Goal: Find specific page/section: Find specific page/section

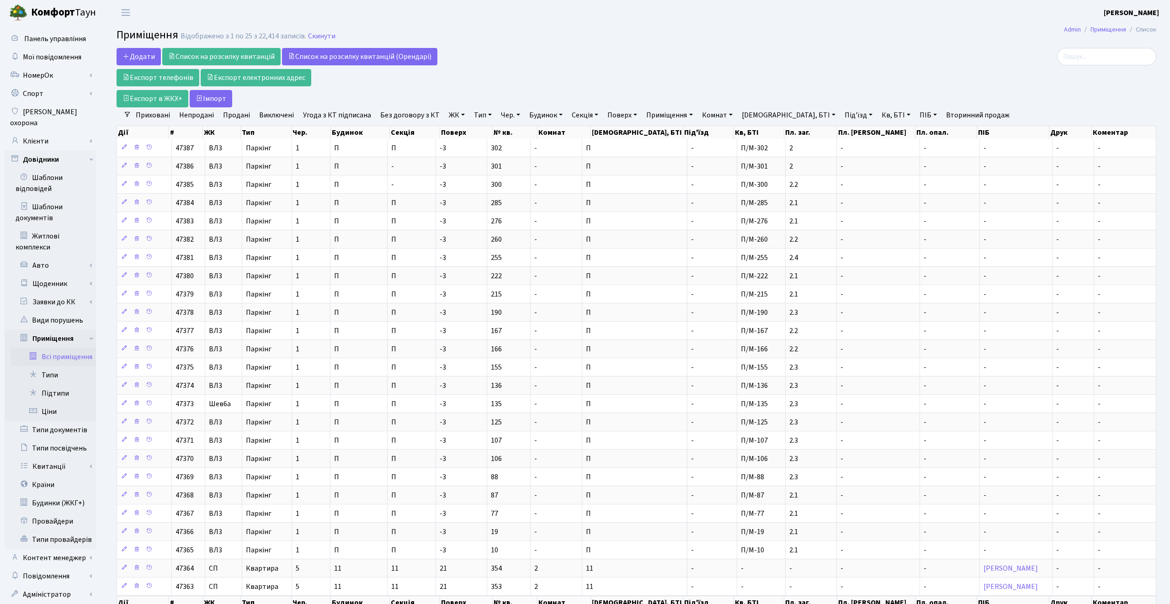
select select "25"
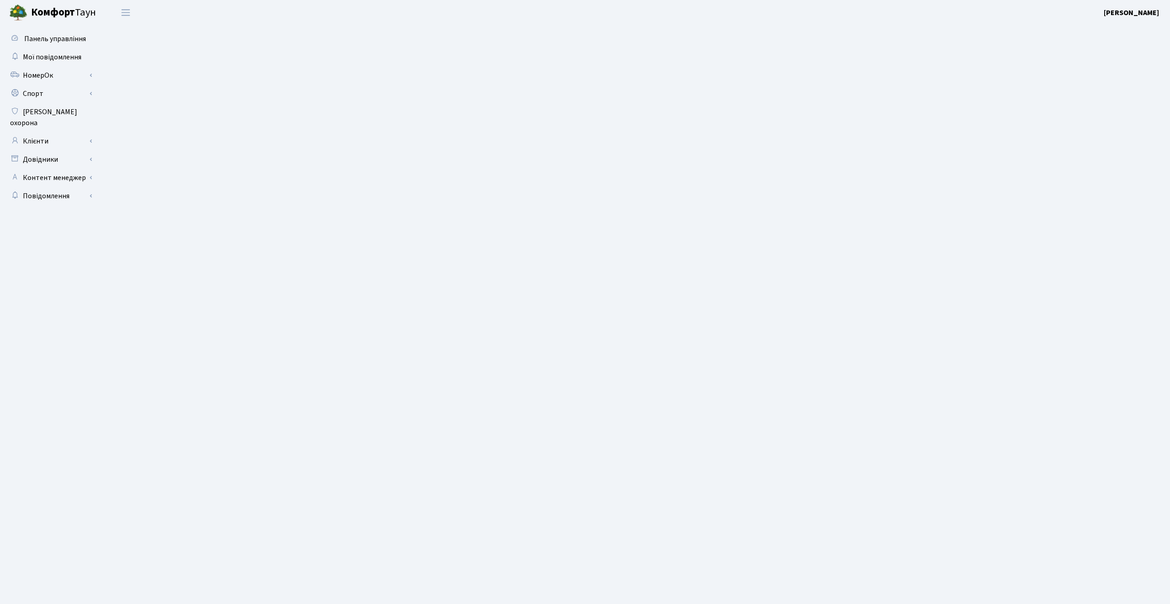
select select "25"
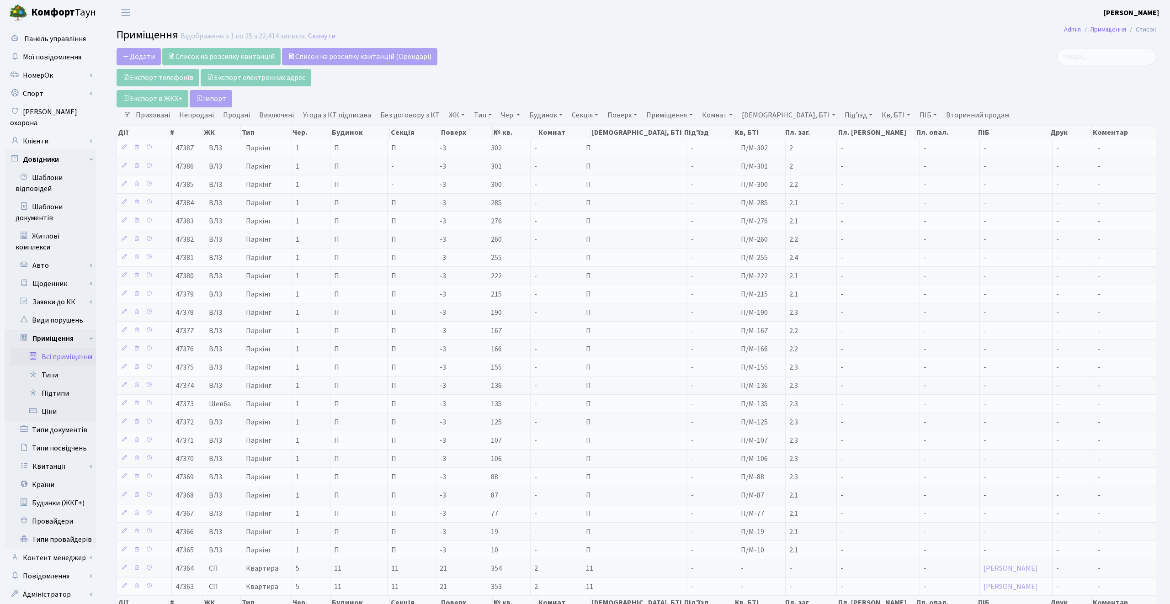
click at [412, 92] on div "Додати Список на розсилку квитанцій Список на розсилку квитанцій (Орендарі) Екс…" at bounding box center [461, 77] width 689 height 59
click at [458, 111] on link "ЖК" at bounding box center [456, 115] width 23 height 16
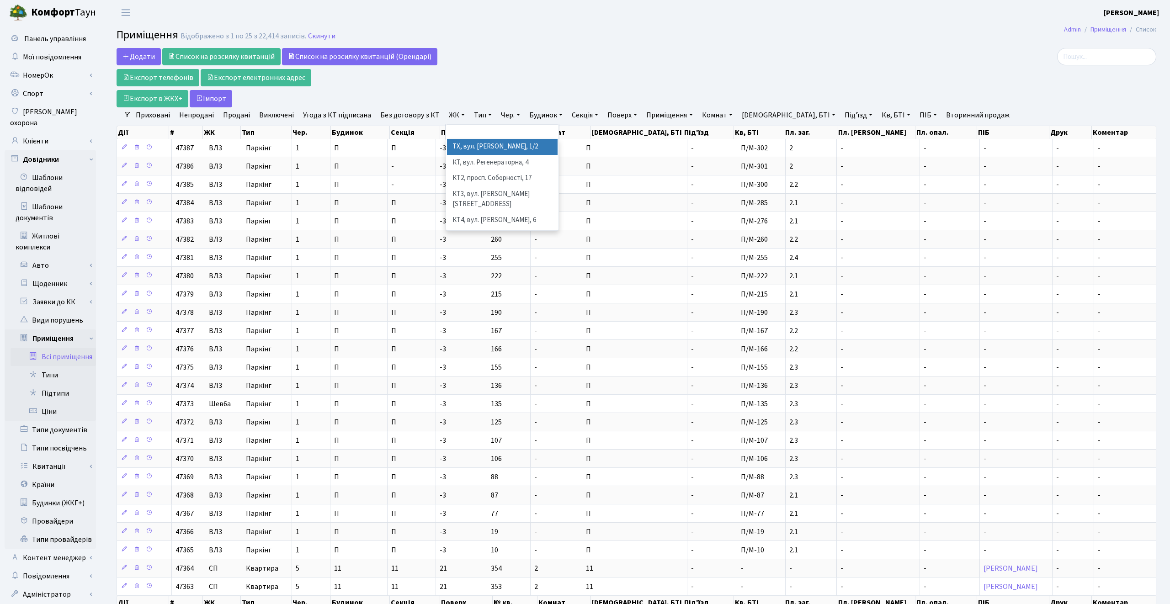
click at [469, 146] on li "ТХ, вул. Ділова, 1/2" at bounding box center [502, 147] width 111 height 16
select select "283"
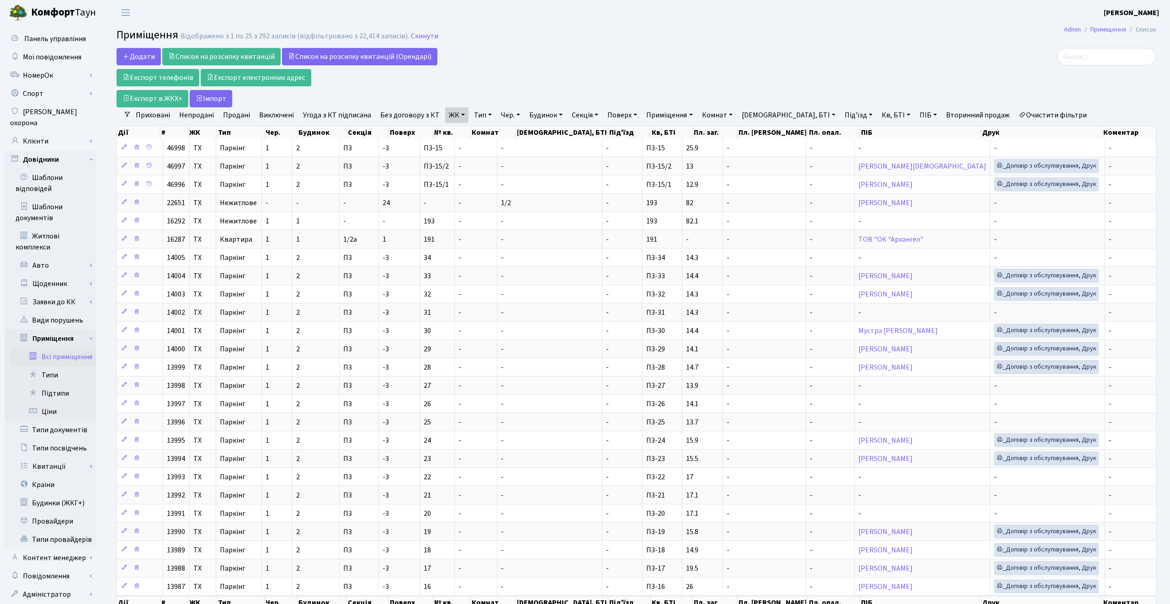
click at [450, 116] on link "ЖК" at bounding box center [456, 115] width 23 height 16
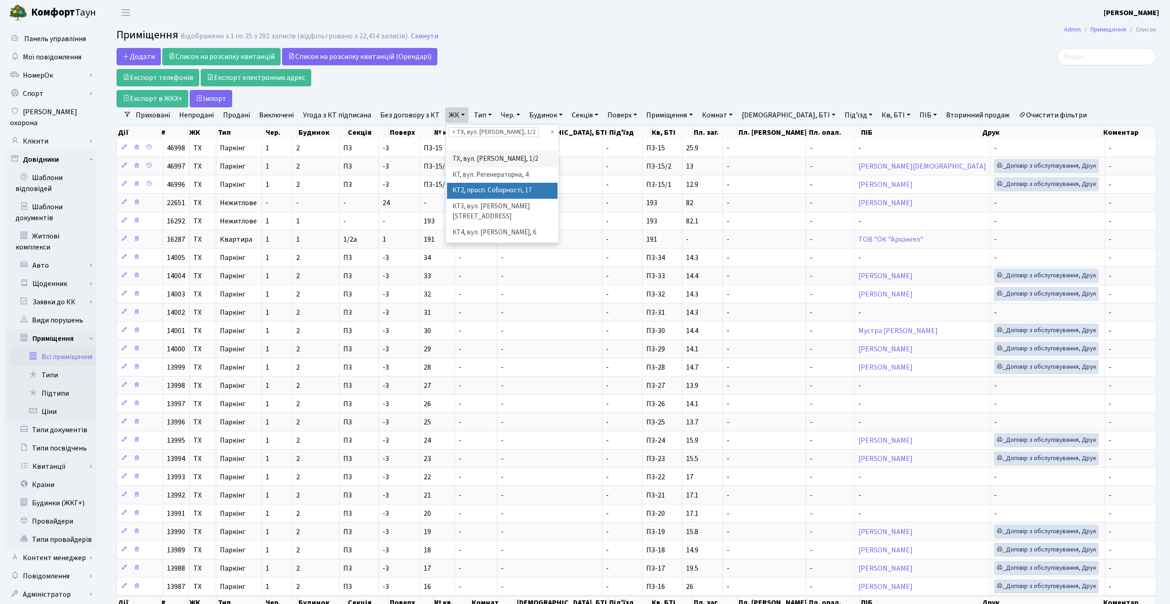
click at [474, 183] on li "КТ2, просп. Соборності, 17" at bounding box center [502, 191] width 111 height 16
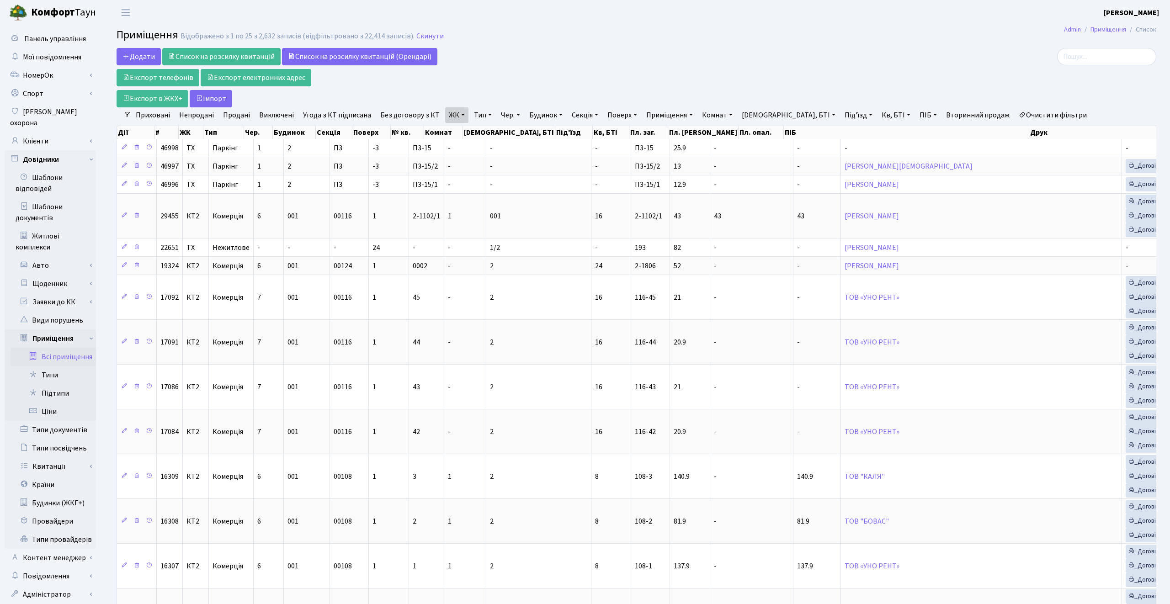
click at [473, 92] on div "Додати Список на розсилку квитанцій Список на розсилку квитанцій (Орендарі) Екс…" at bounding box center [461, 77] width 689 height 59
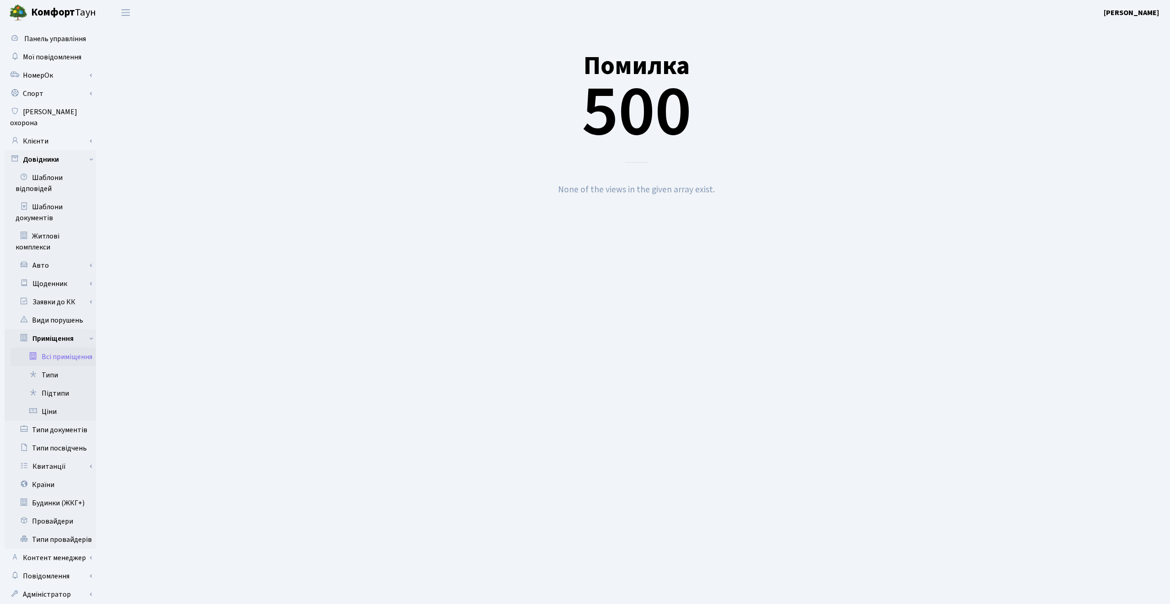
drag, startPoint x: 555, startPoint y: 191, endPoint x: 719, endPoint y: 196, distance: 163.7
click at [719, 196] on div "None of the views in the given array exist." at bounding box center [637, 189] width 1040 height 16
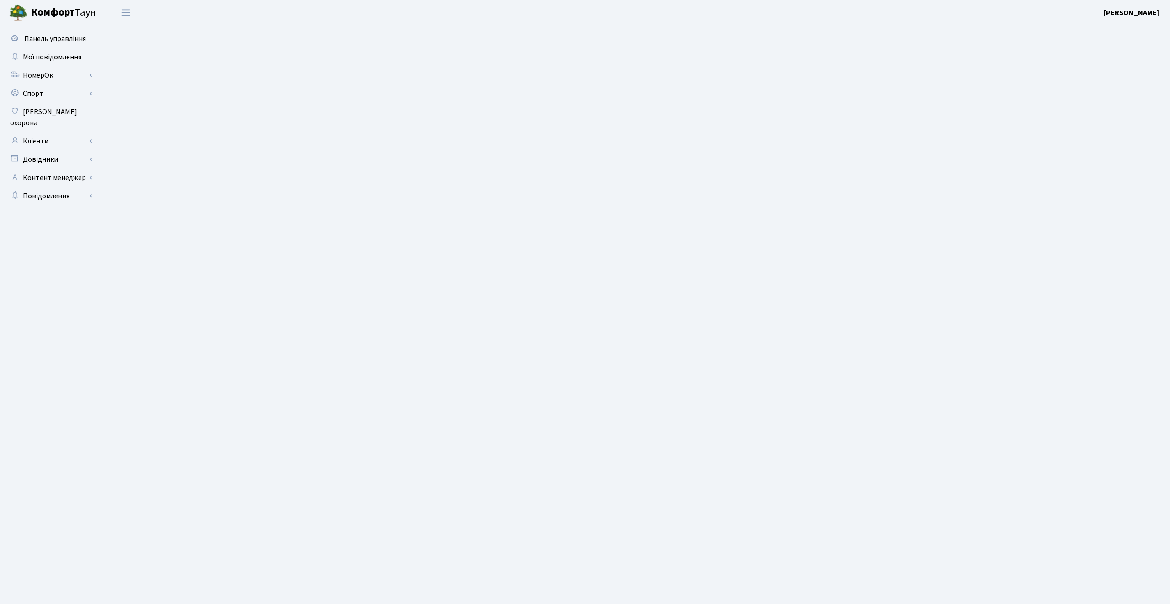
select select "25"
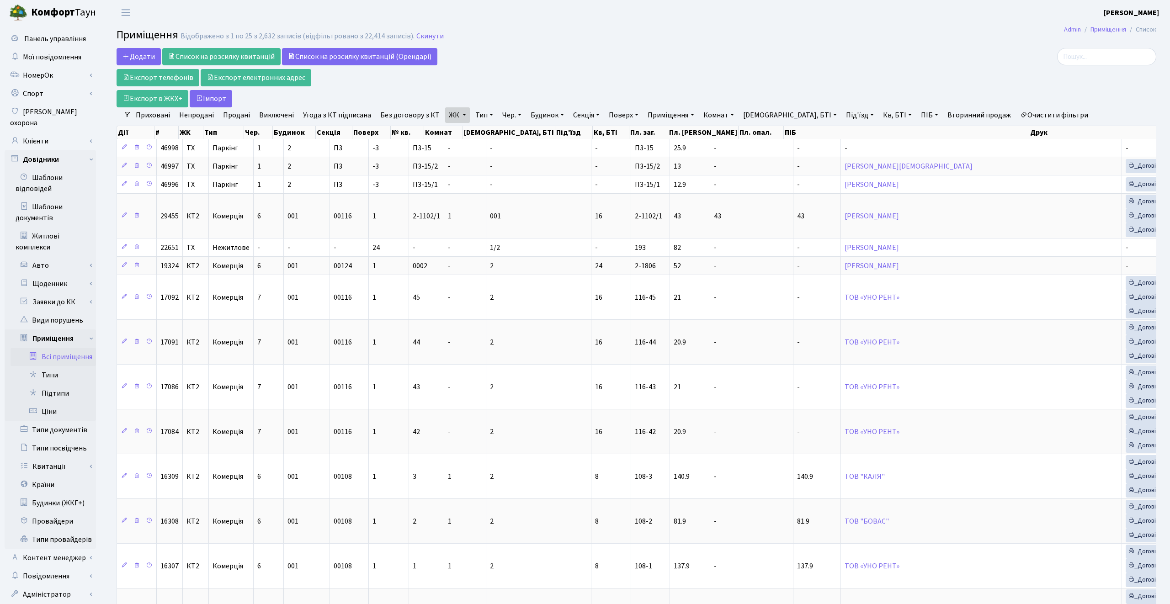
click at [459, 116] on link "ЖК" at bounding box center [457, 115] width 25 height 16
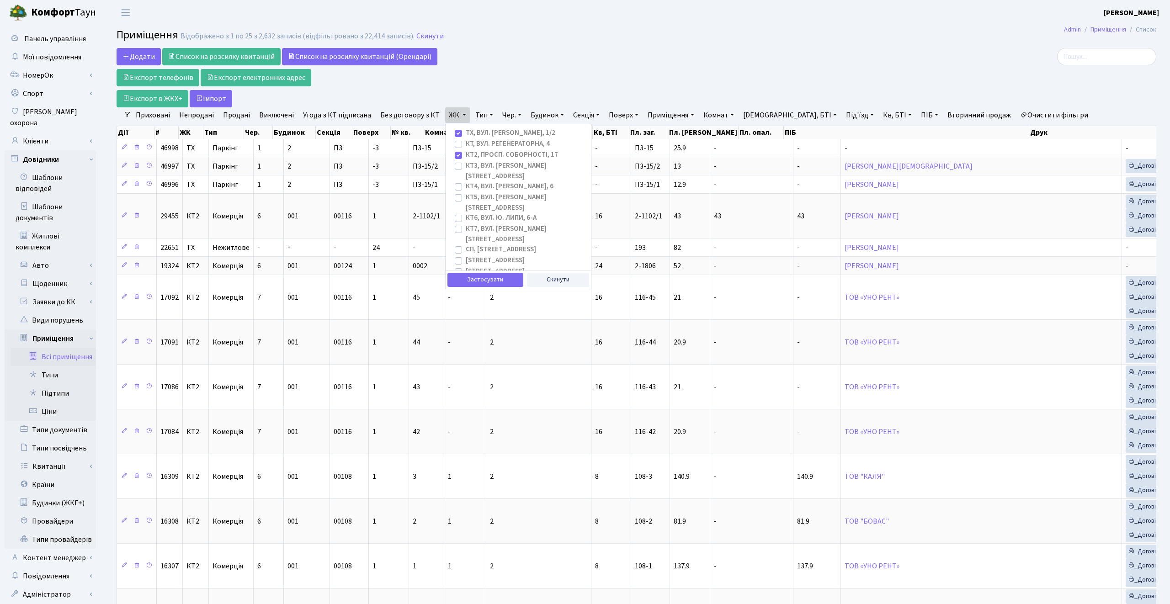
click at [650, 63] on div "Додати Список на розсилку квитанцій Список на розсилку квитанцій (Орендарі) Екс…" at bounding box center [461, 77] width 689 height 59
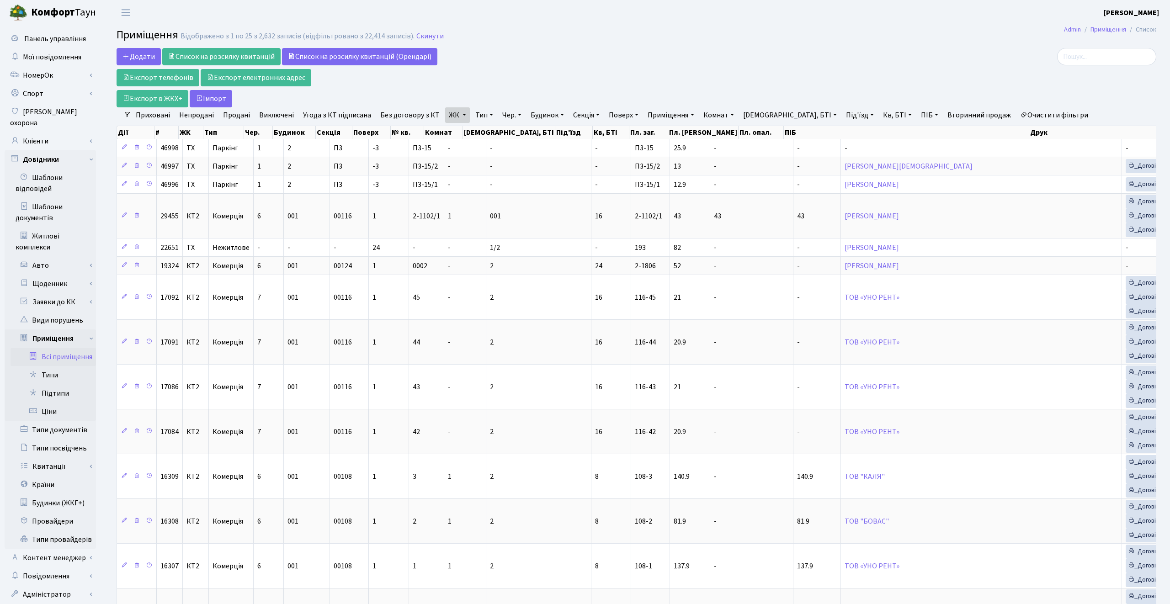
click at [1017, 119] on link "Очистити фільтри" at bounding box center [1054, 115] width 75 height 16
checkbox input "false"
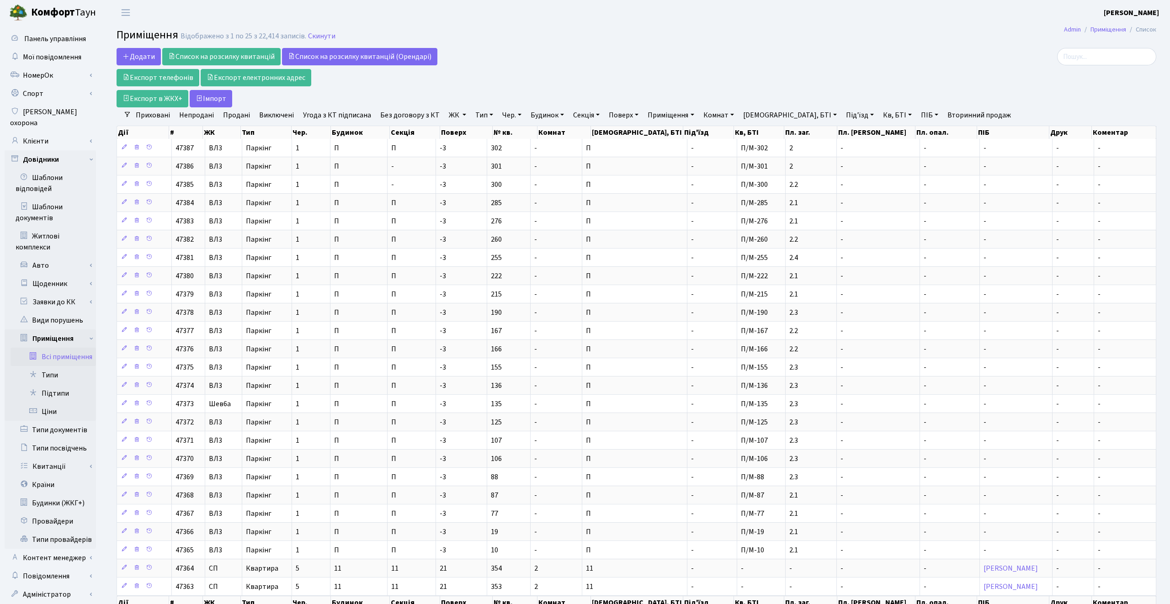
click at [449, 115] on link "ЖК" at bounding box center [457, 115] width 25 height 16
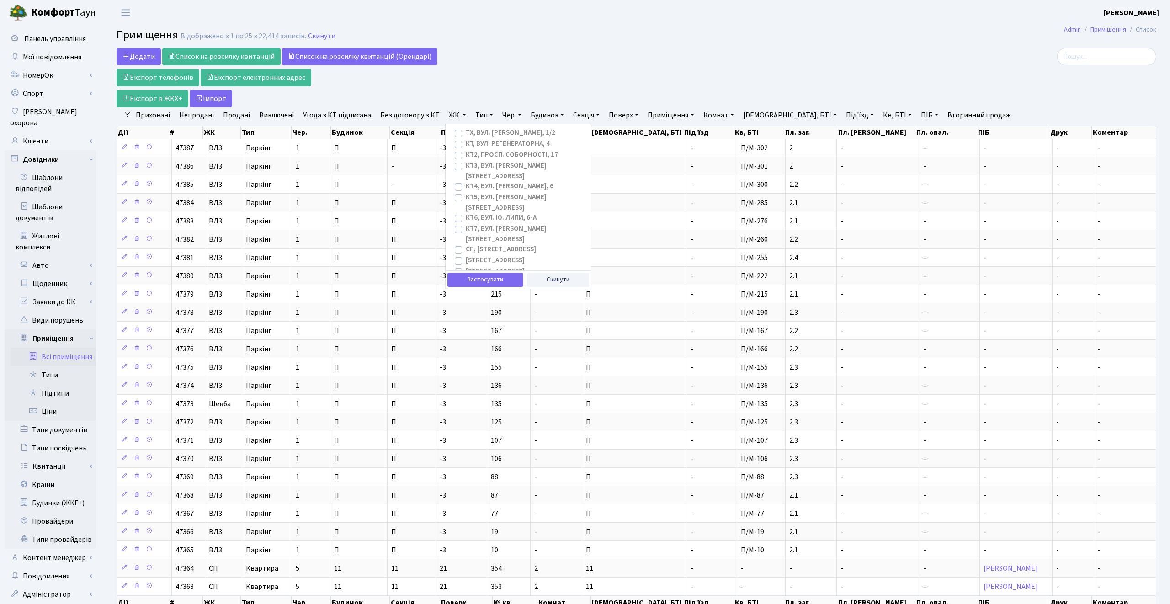
click at [481, 143] on label "КТ, вул. Регенераторна, 4" at bounding box center [508, 144] width 84 height 11
click at [472, 143] on input "КТ, вул. Регенераторна, 4" at bounding box center [469, 142] width 6 height 6
checkbox input "true"
click at [481, 154] on label "КТ2, просп. Соборності, 17" at bounding box center [512, 155] width 92 height 11
click at [472, 154] on input "КТ2, просп. Соборності, 17" at bounding box center [469, 153] width 6 height 6
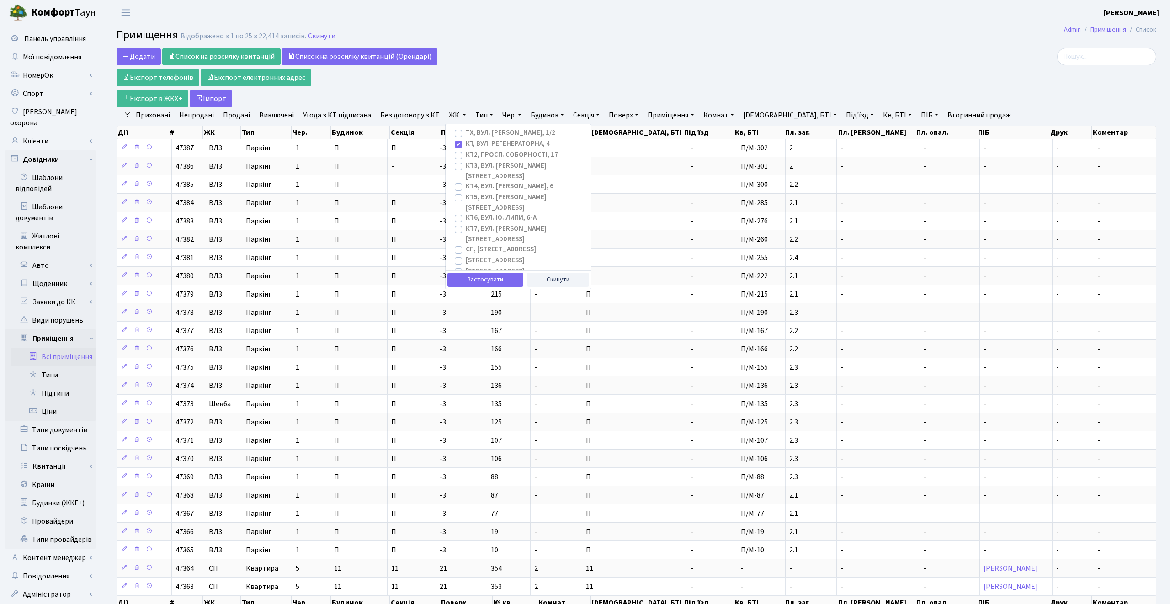
checkbox input "true"
click at [478, 168] on label "КТ3, вул. Березнева, 16" at bounding box center [525, 171] width 118 height 21
click at [472, 167] on input "КТ3, вул. Березнева, 16" at bounding box center [469, 164] width 6 height 6
checkbox input "true"
click at [478, 182] on label "КТ4, вул. Юрія Липи, 6" at bounding box center [510, 187] width 88 height 11
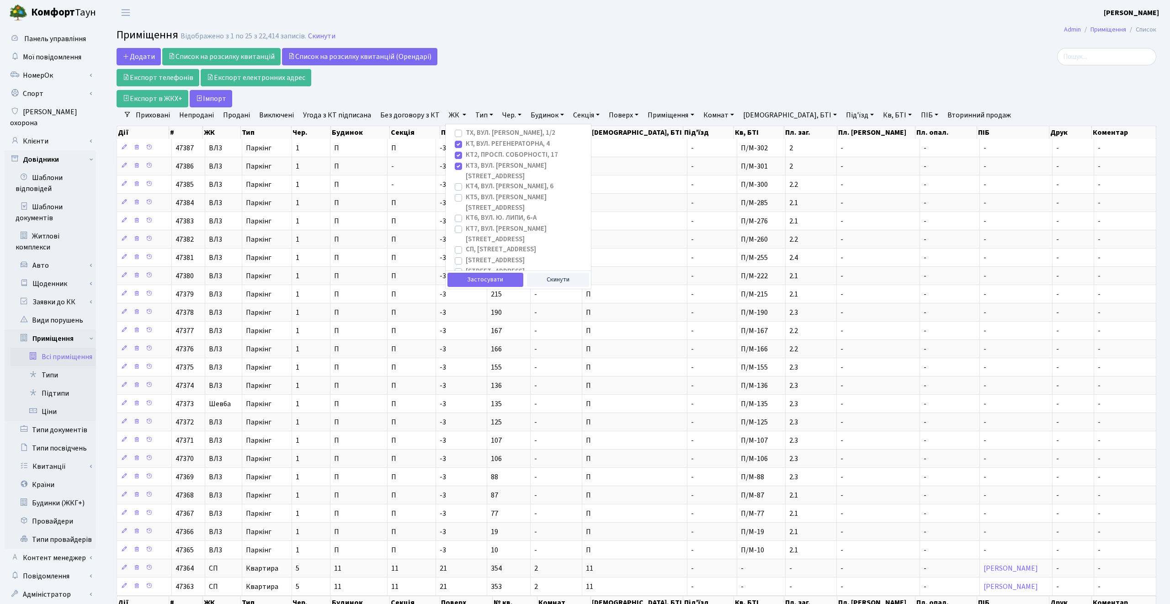
click at [472, 182] on input "КТ4, вул. Юрія Липи, 6" at bounding box center [469, 185] width 6 height 6
click at [476, 182] on label "КТ4, вул. Юрія Липи, 6" at bounding box center [510, 187] width 88 height 11
click at [472, 182] on input "КТ4, вул. Юрія Липи, 6" at bounding box center [469, 185] width 6 height 6
checkbox input "false"
click at [476, 167] on label "КТ3, вул. Березнева, 16" at bounding box center [525, 171] width 118 height 21
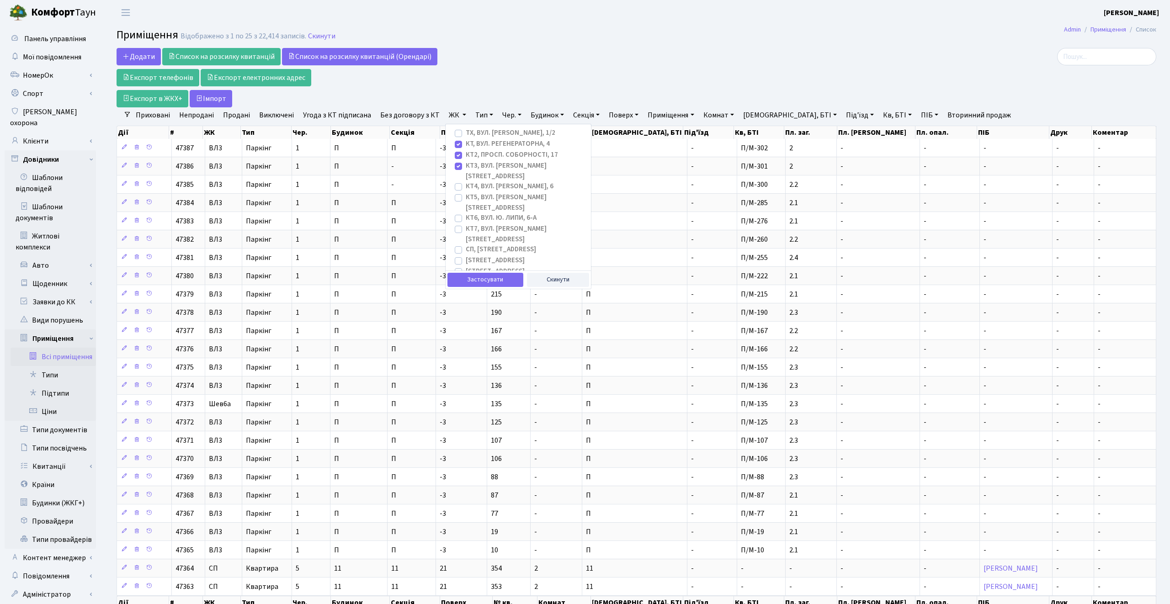
click at [472, 167] on input "КТ3, вул. Березнева, 16" at bounding box center [469, 164] width 6 height 6
checkbox input "false"
click at [476, 156] on label "КТ2, просп. Соборності, 17" at bounding box center [512, 155] width 92 height 11
click at [472, 156] on input "КТ2, просп. Соборності, 17" at bounding box center [469, 153] width 6 height 6
checkbox input "false"
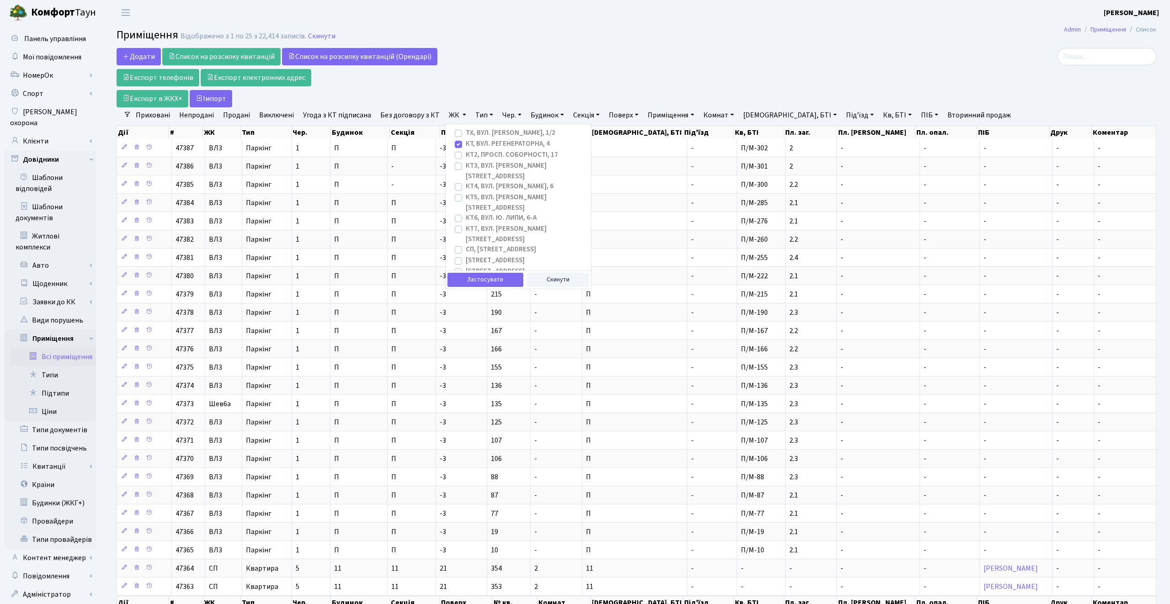
click at [476, 142] on label "КТ, вул. Регенераторна, 4" at bounding box center [508, 144] width 84 height 11
click at [472, 142] on input "КТ, вул. Регенераторна, 4" at bounding box center [469, 142] width 6 height 6
checkbox input "false"
click at [479, 224] on label "КТ7, вул. Березнева, 12" at bounding box center [525, 234] width 118 height 21
click at [472, 224] on input "КТ7, вул. Березнева, 12" at bounding box center [469, 227] width 6 height 6
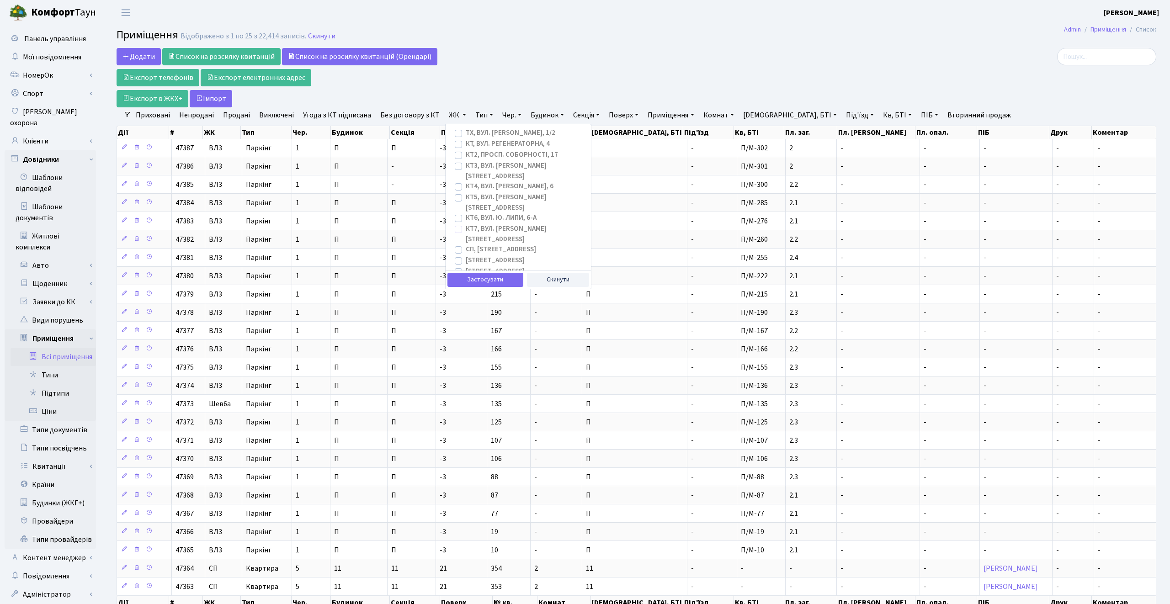
checkbox input "true"
click at [483, 213] on label "КТ6, вул. Ю. Липи, 6-А" at bounding box center [501, 218] width 71 height 11
click at [472, 213] on input "КТ6, вул. Ю. Липи, 6-А" at bounding box center [469, 216] width 6 height 6
checkbox input "true"
click at [477, 280] on button "Застосувати" at bounding box center [486, 280] width 76 height 14
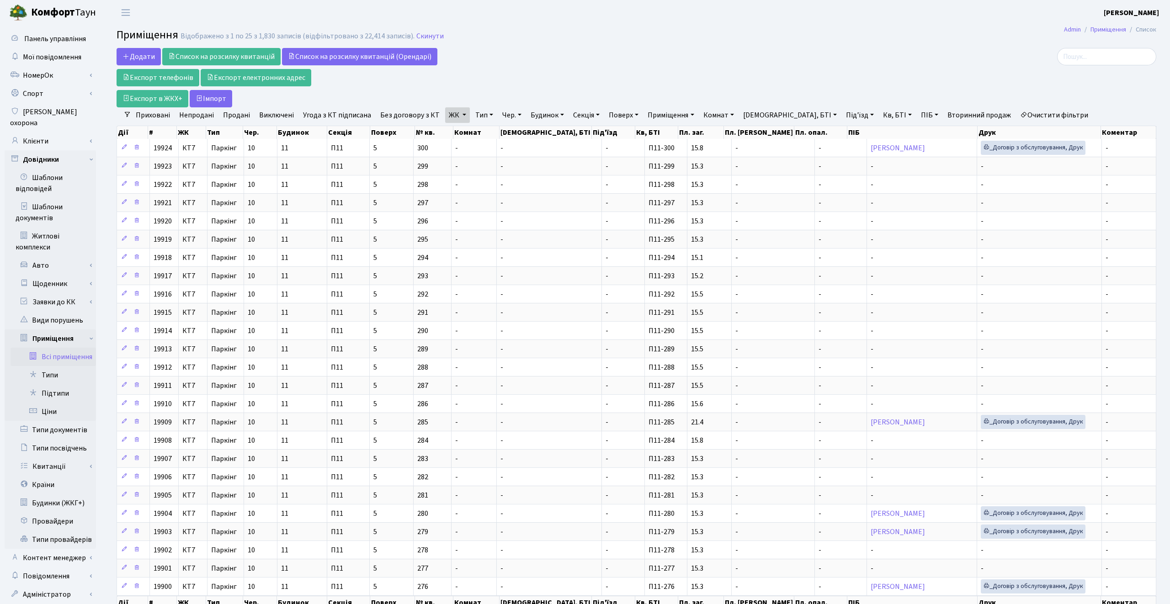
click at [1017, 121] on link "Очистити фільтри" at bounding box center [1054, 115] width 75 height 16
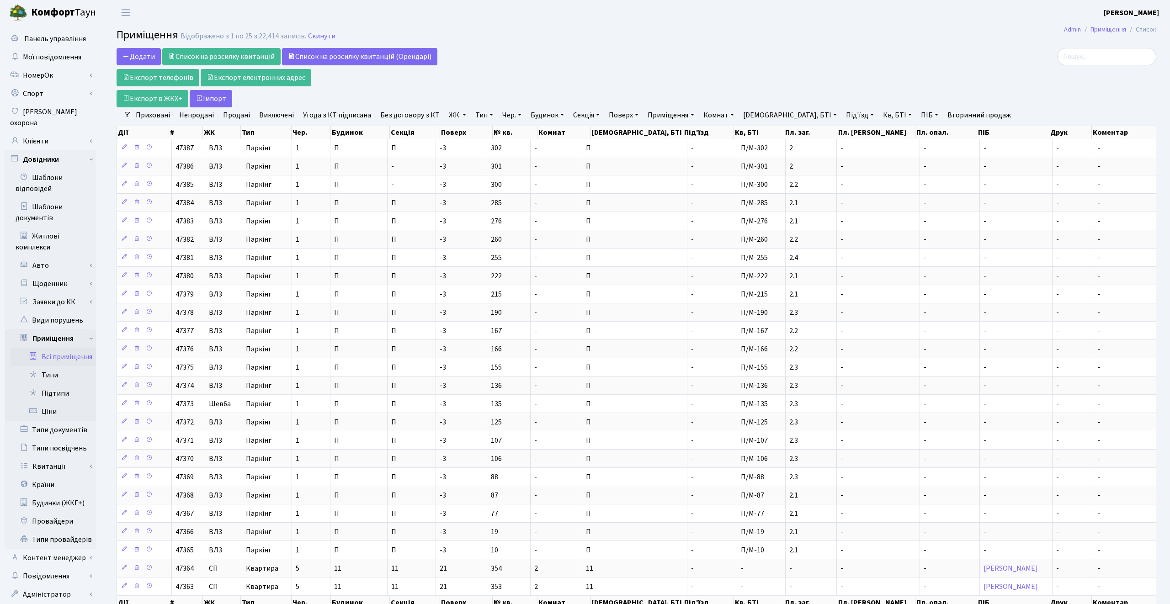
click at [944, 114] on link "Вторинний продаж" at bounding box center [979, 115] width 71 height 16
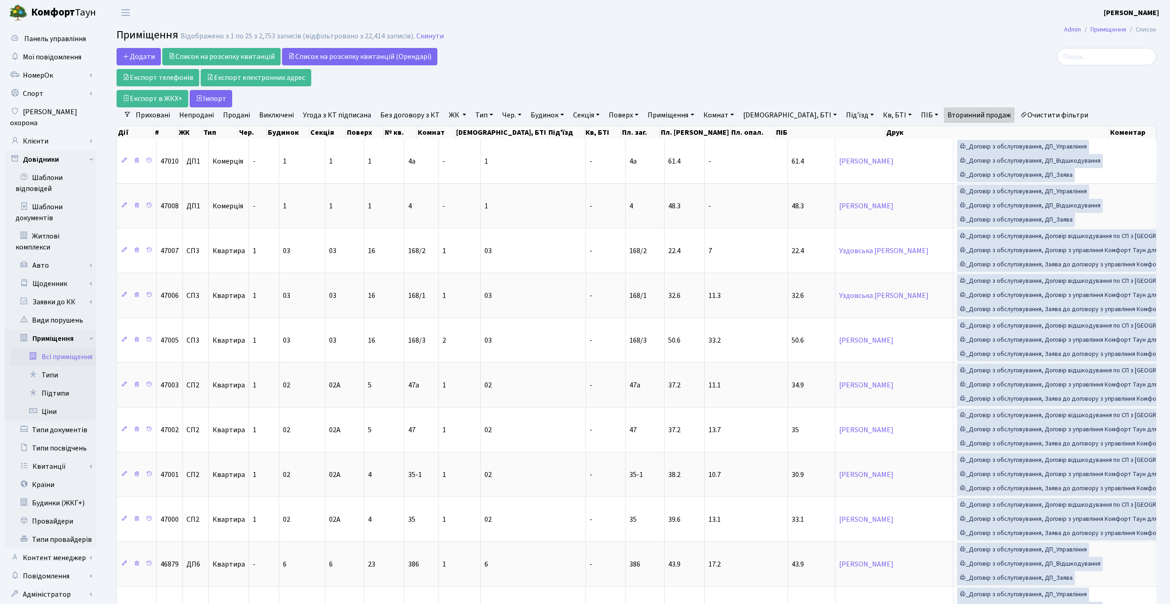
click at [1017, 113] on link "Очистити фільтри" at bounding box center [1054, 115] width 75 height 16
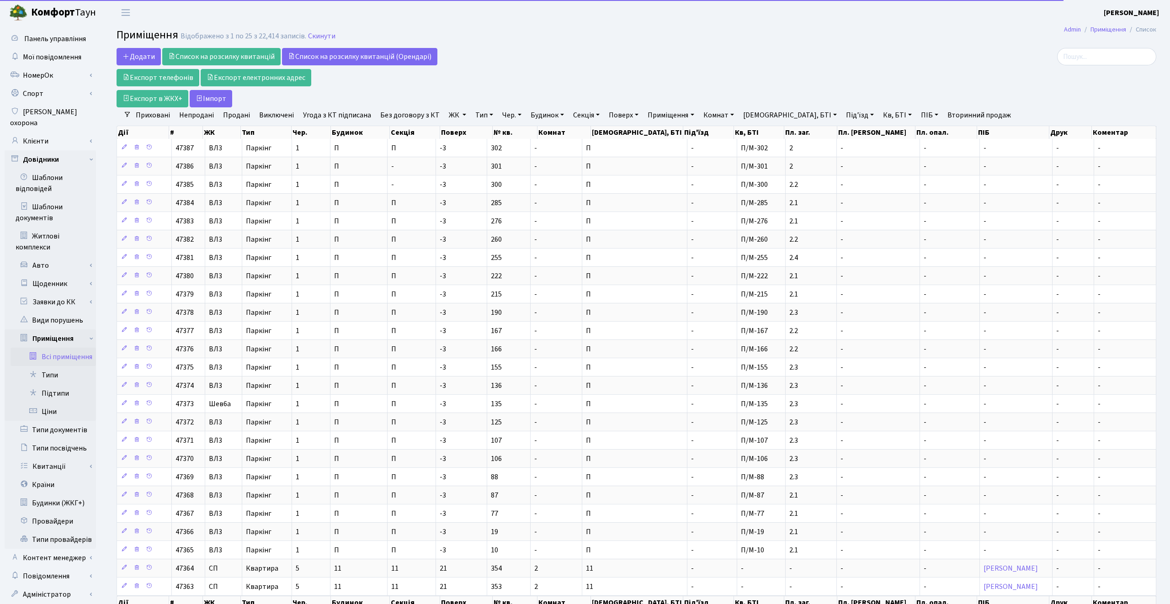
click at [908, 64] on div at bounding box center [987, 56] width 337 height 17
